Goal: Task Accomplishment & Management: Manage account settings

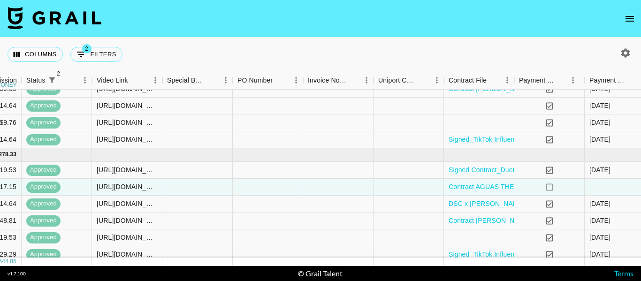
scroll to position [39, 924]
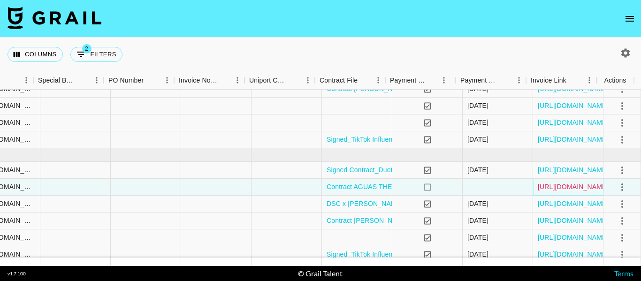
click at [559, 186] on link "[URL][DOMAIN_NAME]" at bounding box center [573, 186] width 71 height 9
click at [586, 189] on link "[URL][DOMAIN_NAME]" at bounding box center [573, 186] width 71 height 9
click at [629, 7] on nav at bounding box center [320, 19] width 641 height 38
click at [634, 17] on icon "open drawer" at bounding box center [629, 18] width 11 height 11
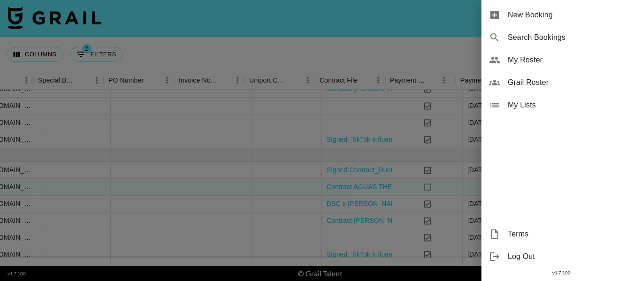
click at [527, 62] on span "My Roster" at bounding box center [571, 59] width 126 height 11
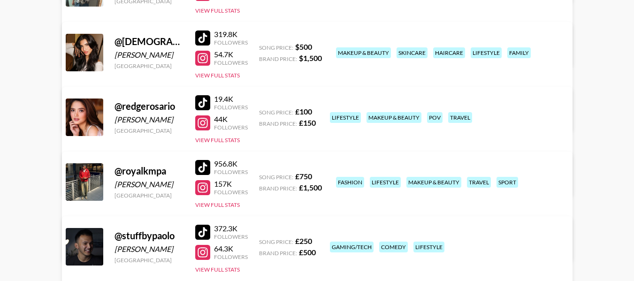
scroll to position [188, 0]
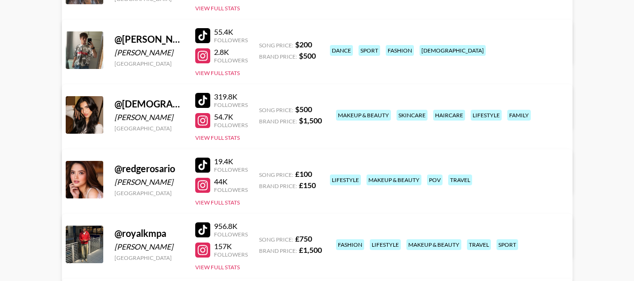
click at [320, 108] on link "View/Edit Details" at bounding box center [200, 112] width 242 height 9
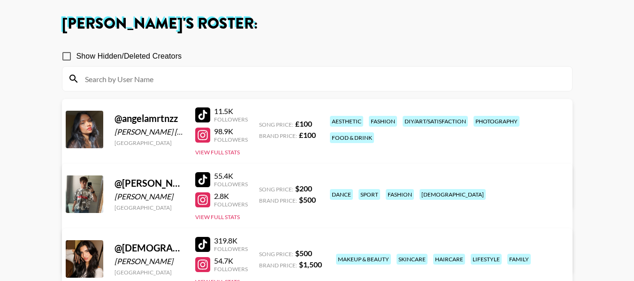
scroll to position [0, 0]
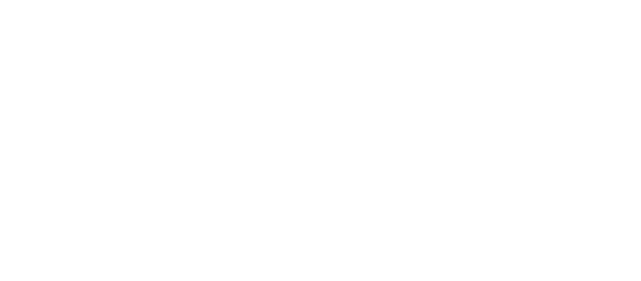
select select "USD"
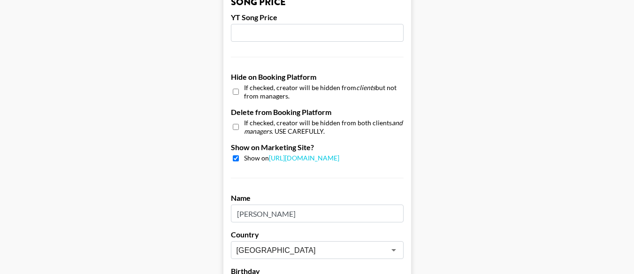
scroll to position [938, 0]
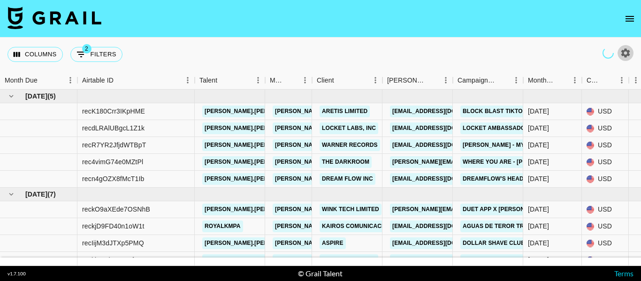
click at [629, 52] on icon "button" at bounding box center [625, 52] width 9 height 9
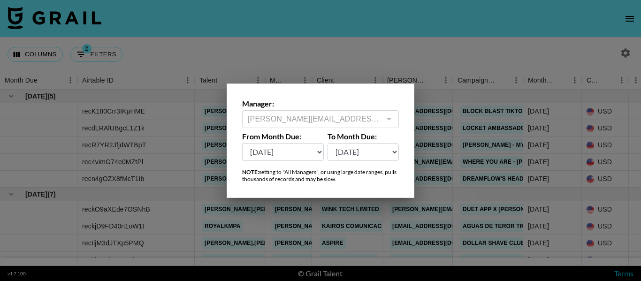
click at [311, 153] on select "Sep '26 Aug '26 Jul '26 Jun '26 May '26 Apr '26 Mar '26 Feb '26 Jan '26 Dec '25…" at bounding box center [283, 152] width 82 height 18
select select "May '25"
click at [242, 143] on select "Sep '26 Aug '26 Jul '26 Jun '26 May '26 Apr '26 Mar '26 Feb '26 Jan '26 Dec '25…" at bounding box center [283, 152] width 82 height 18
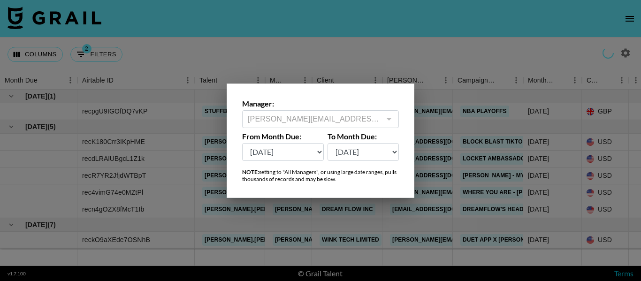
click at [423, 46] on div at bounding box center [320, 140] width 641 height 281
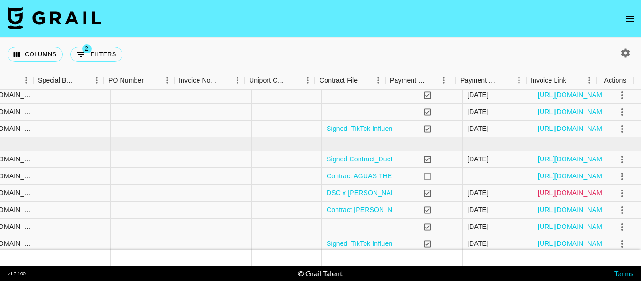
scroll to position [78, 924]
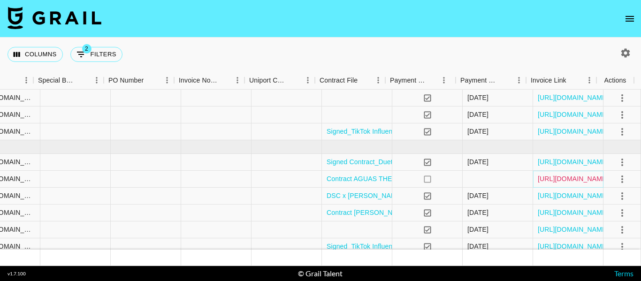
click at [563, 179] on link "[URL][DOMAIN_NAME]" at bounding box center [573, 178] width 71 height 9
